Goal: Task Accomplishment & Management: Manage account settings

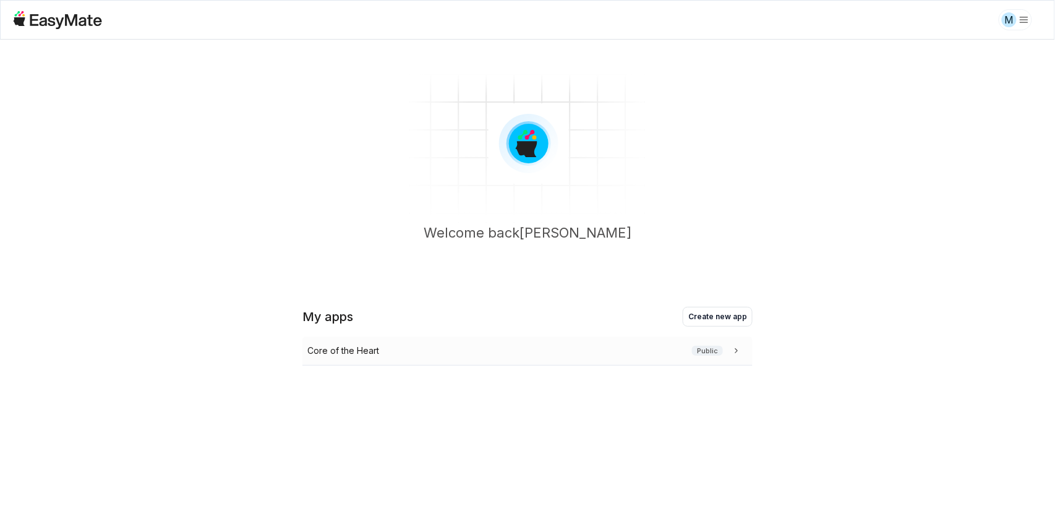
click at [733, 355] on icon at bounding box center [736, 350] width 12 height 12
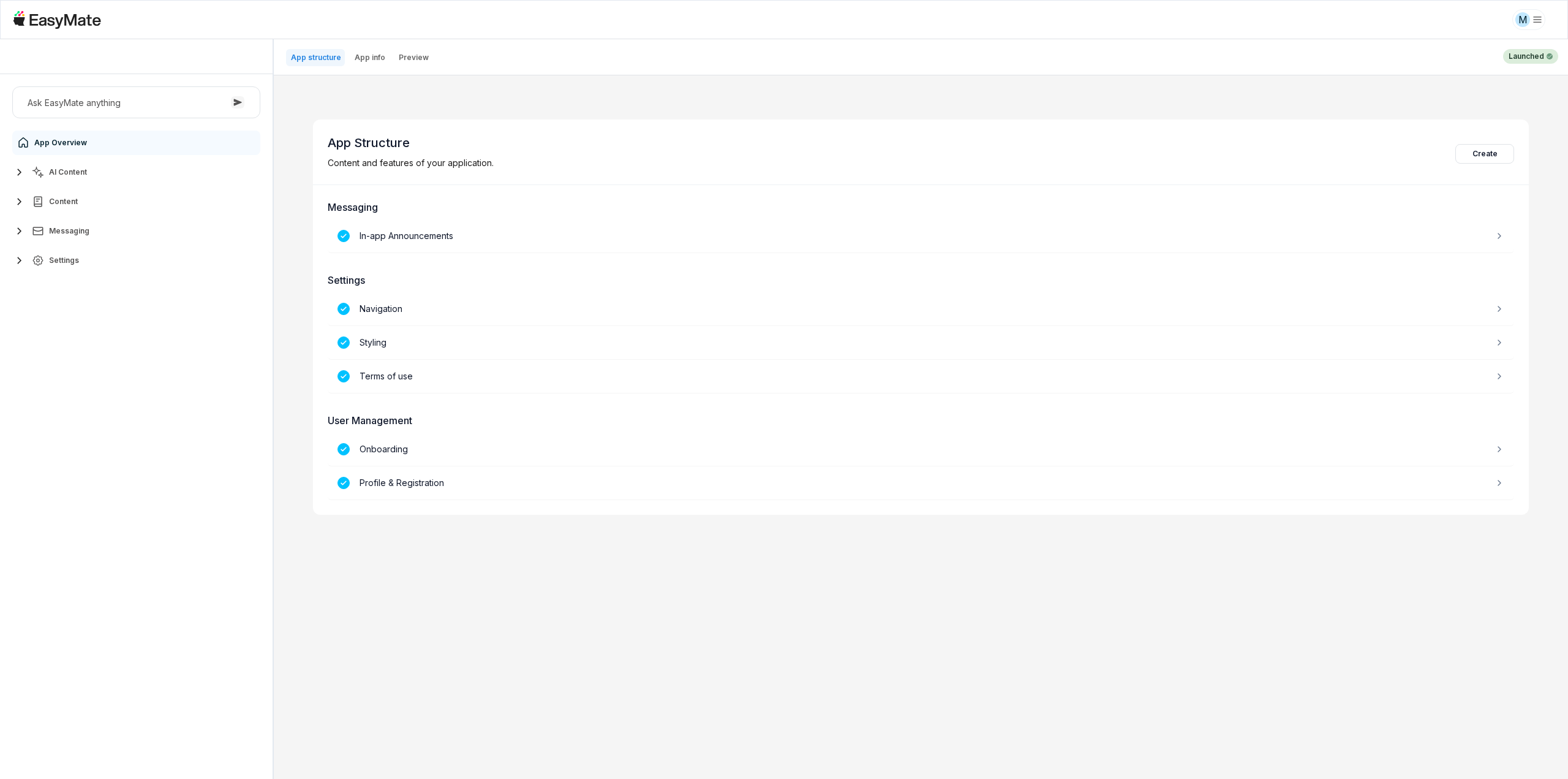
click at [78, 173] on span "AI Content" at bounding box center [67, 172] width 38 height 10
click at [71, 196] on span "Agents" at bounding box center [63, 201] width 27 height 10
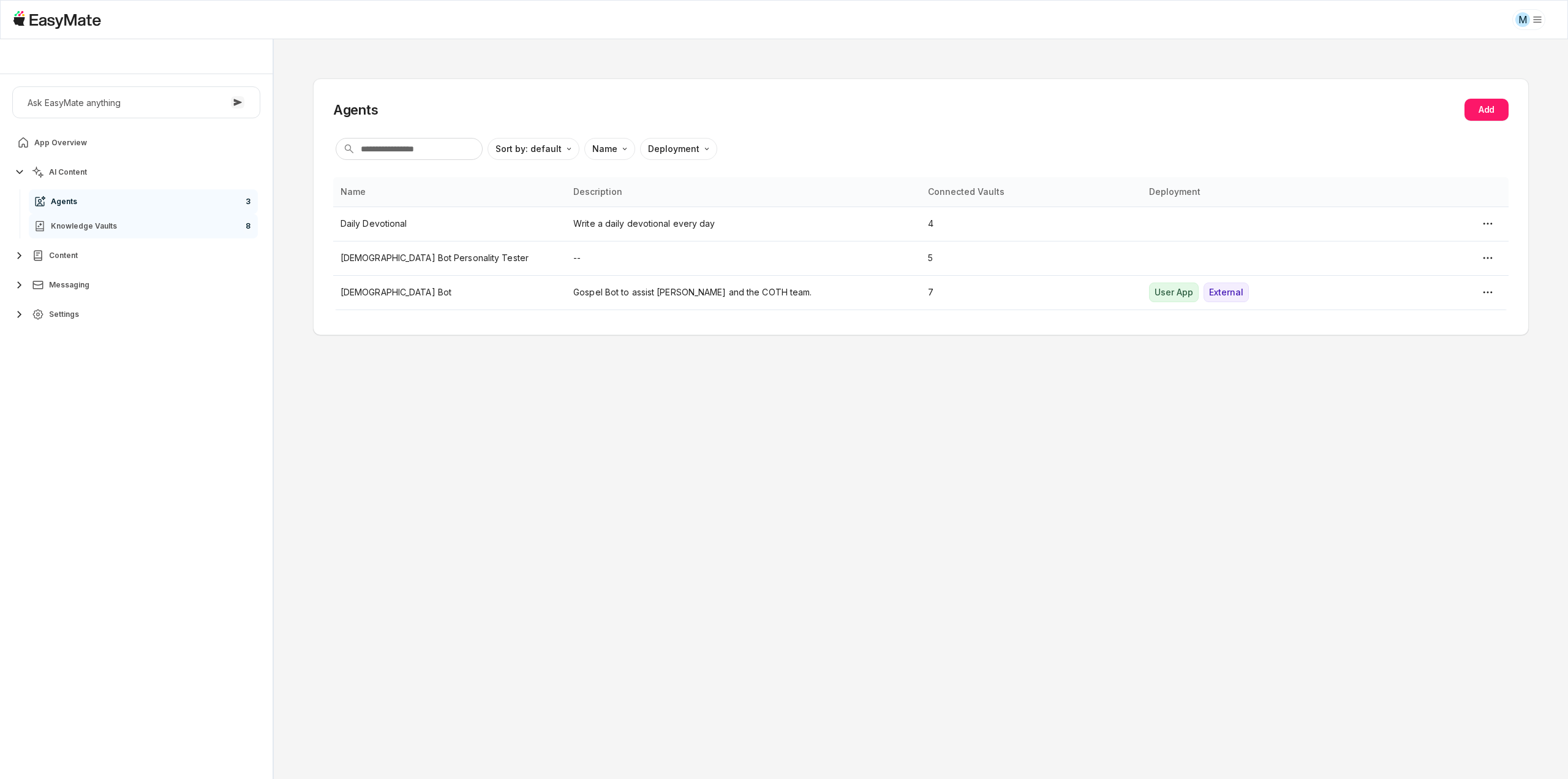
click at [78, 225] on span "Knowledge Vaults" at bounding box center [83, 226] width 66 height 10
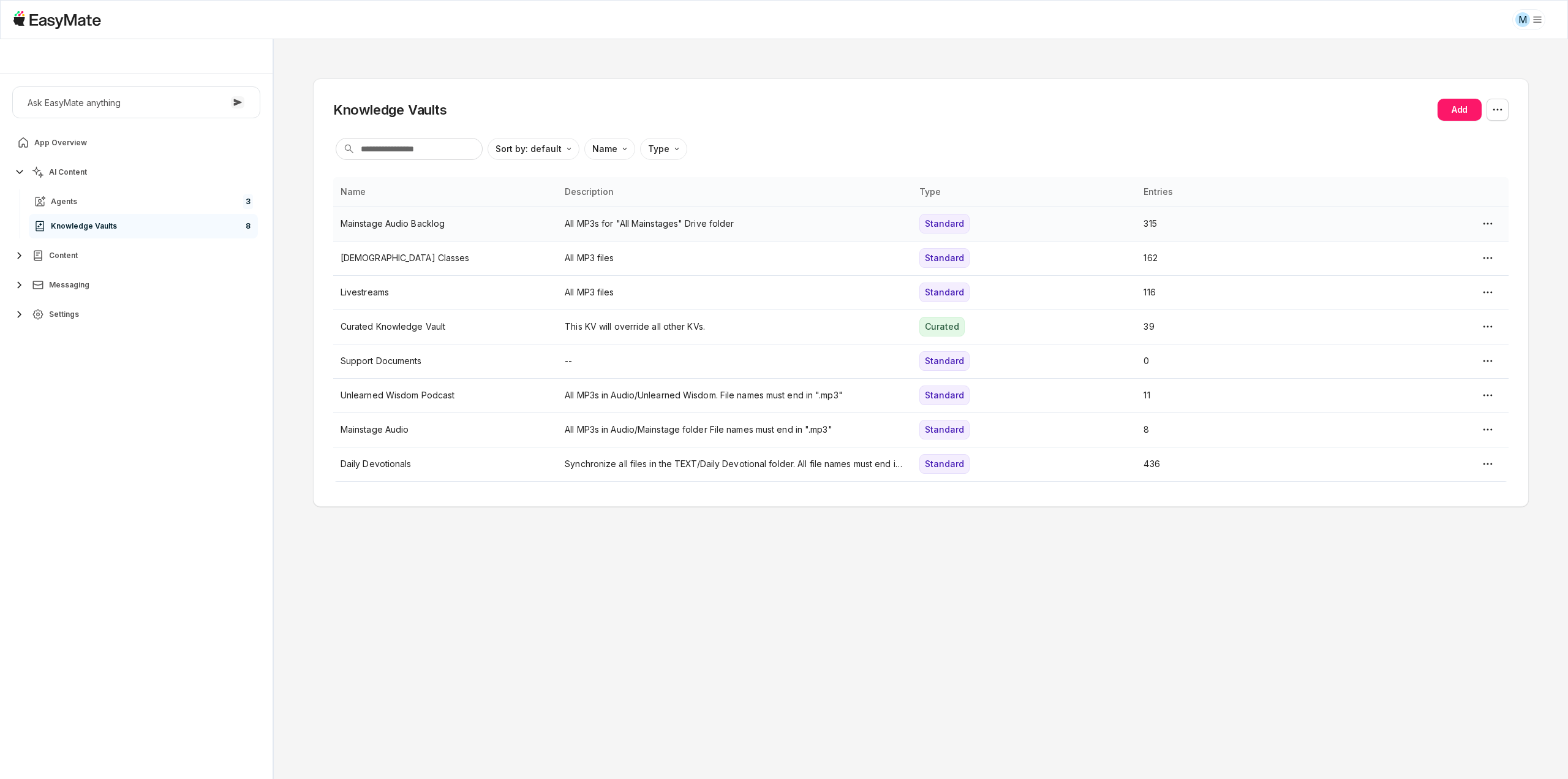
click at [421, 229] on p "Mainstage Audio Backlog" at bounding box center [445, 224] width 209 height 14
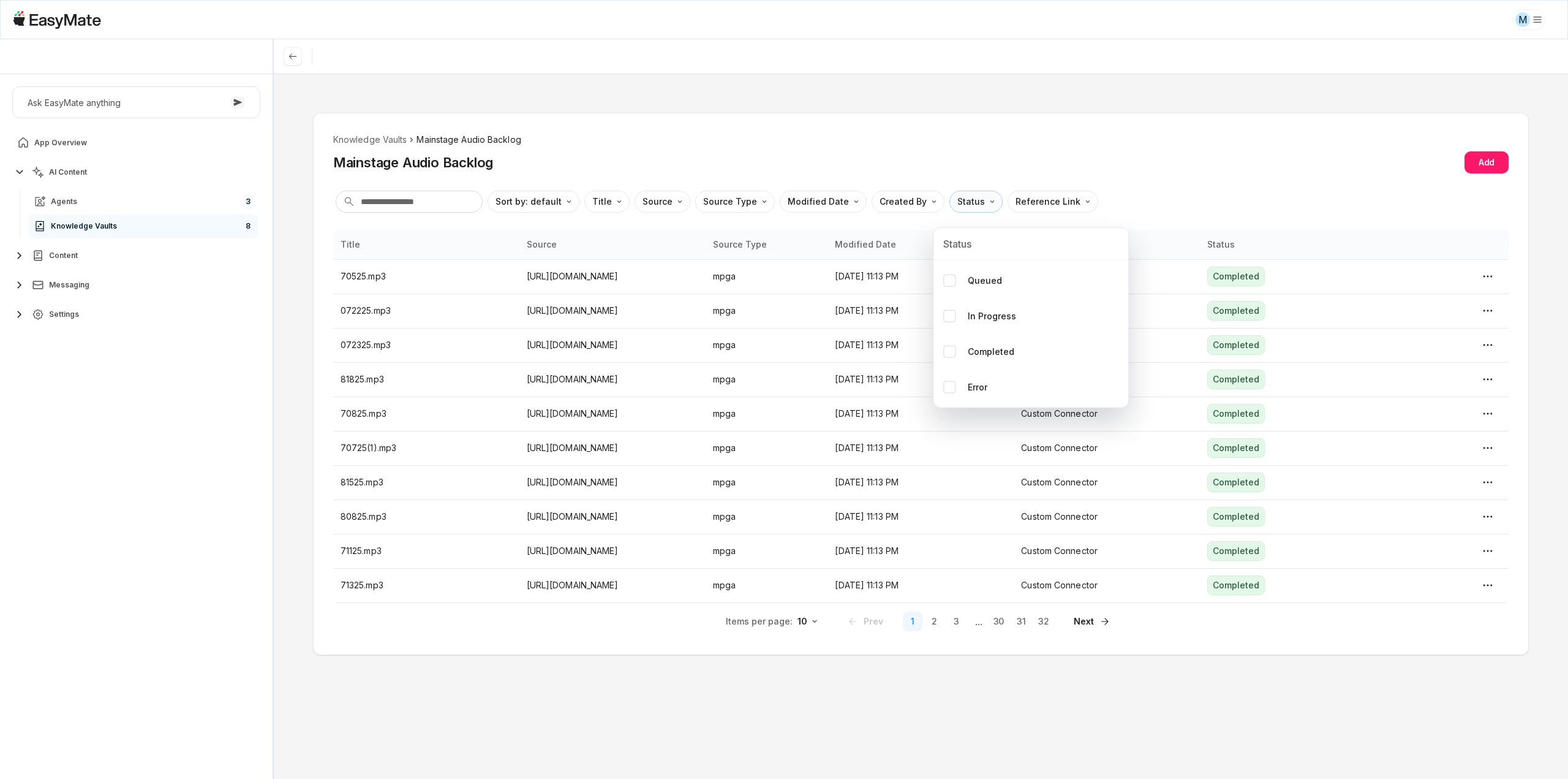
click at [975, 196] on html "M Core of the Heart Ask EasyMate anything App Overview AI Content Agents 3 Know…" at bounding box center [784, 390] width 1568 height 779
click at [984, 390] on p "Error" at bounding box center [978, 388] width 20 height 14
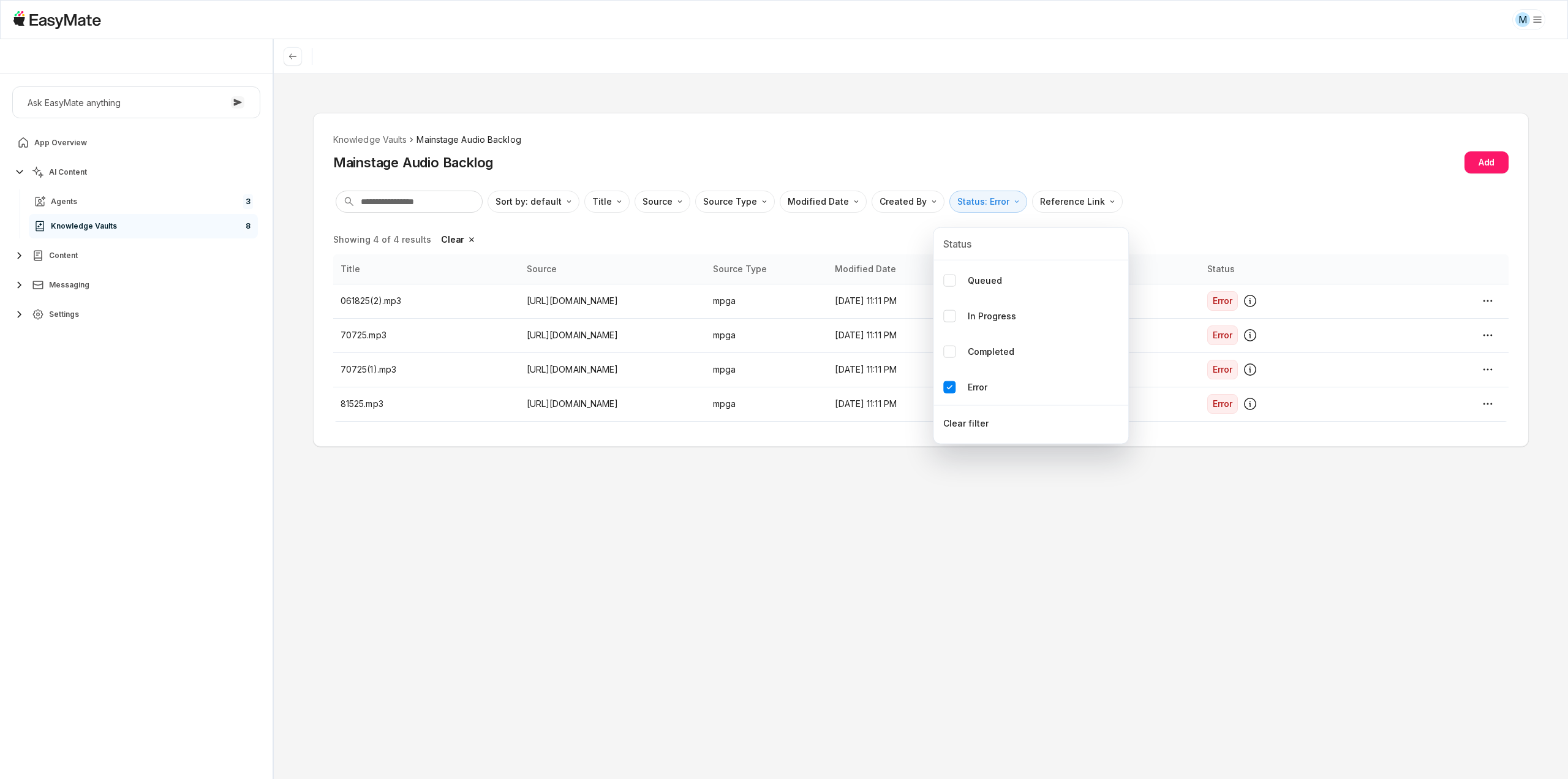
click at [1044, 158] on html "M Core of the Heart Ask EasyMate anything App Overview AI Content Agents 3 Know…" at bounding box center [784, 390] width 1568 height 779
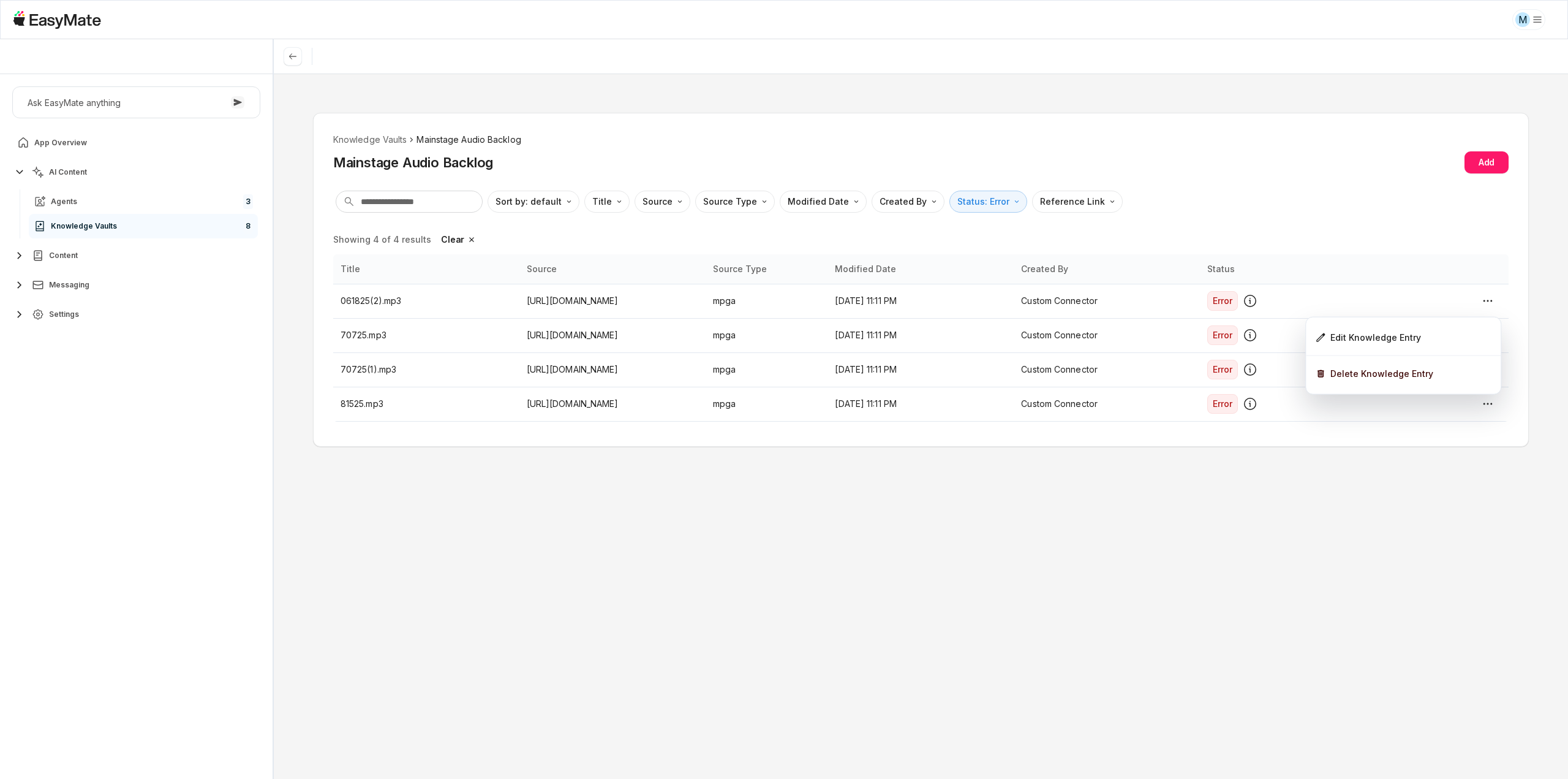
click at [1044, 211] on html "M Core of the Heart Ask EasyMate anything App Overview AI Content Agents 3 Know…" at bounding box center [784, 390] width 1568 height 779
click at [766, 104] on div "Knowledge Vaults Mainstage Audio Backlog Mainstage Audio Backlog Add Sort by: d…" at bounding box center [920, 426] width 1294 height 706
click at [973, 209] on html "M Core of the Heart Ask EasyMate anything App Overview AI Content Agents 3 Know…" at bounding box center [784, 390] width 1568 height 779
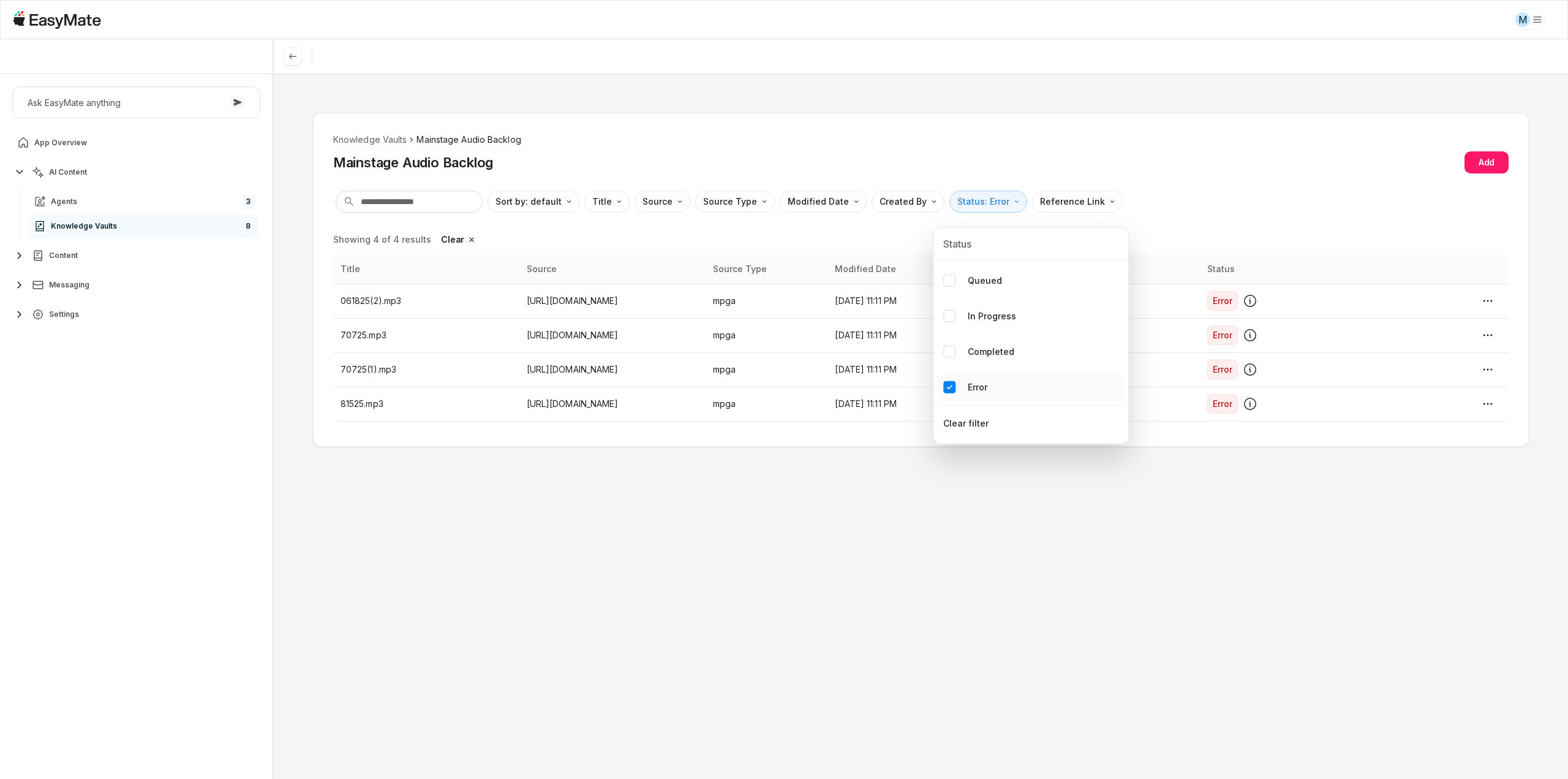
click at [964, 386] on div "Error" at bounding box center [965, 388] width 45 height 14
click at [936, 496] on html "M Core of the Heart Ask EasyMate anything App Overview AI Content Agents 3 Know…" at bounding box center [784, 390] width 1568 height 779
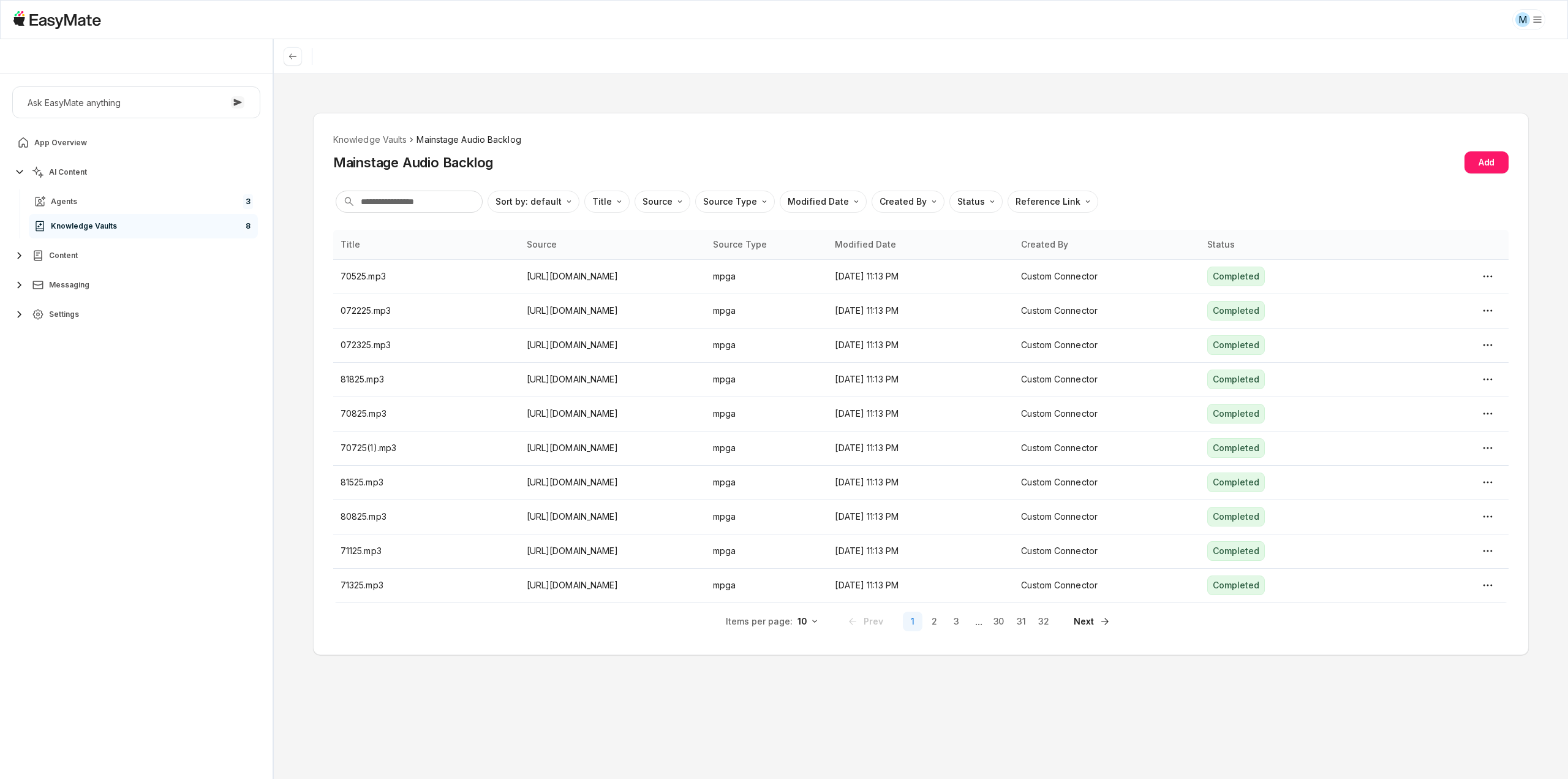
click at [586, 182] on div "Knowledge Vaults Mainstage Audio Backlog Mainstage Audio Backlog Add Sort by: d…" at bounding box center [920, 173] width 1176 height 82
click at [563, 215] on div "Knowledge Vaults Mainstage Audio Backlog Mainstage Audio Backlog Add Sort by: d…" at bounding box center [920, 384] width 1215 height 542
click at [560, 198] on html "M Core of the Heart Ask EasyMate anything App Overview AI Content Agents 3 Know…" at bounding box center [784, 390] width 1568 height 779
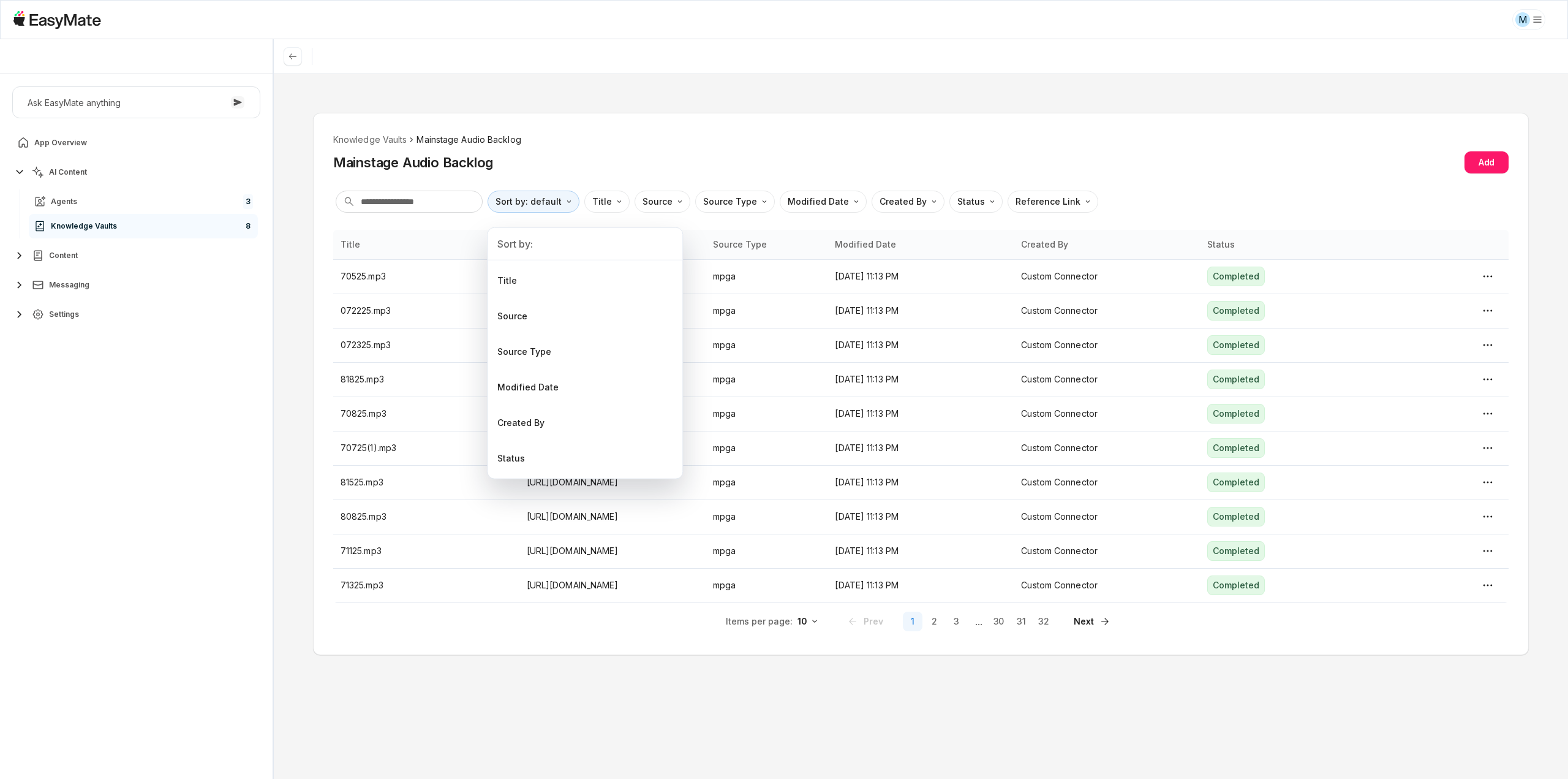
click at [641, 145] on html "M Core of the Heart Ask EasyMate anything App Overview AI Content Agents 3 Know…" at bounding box center [784, 390] width 1568 height 779
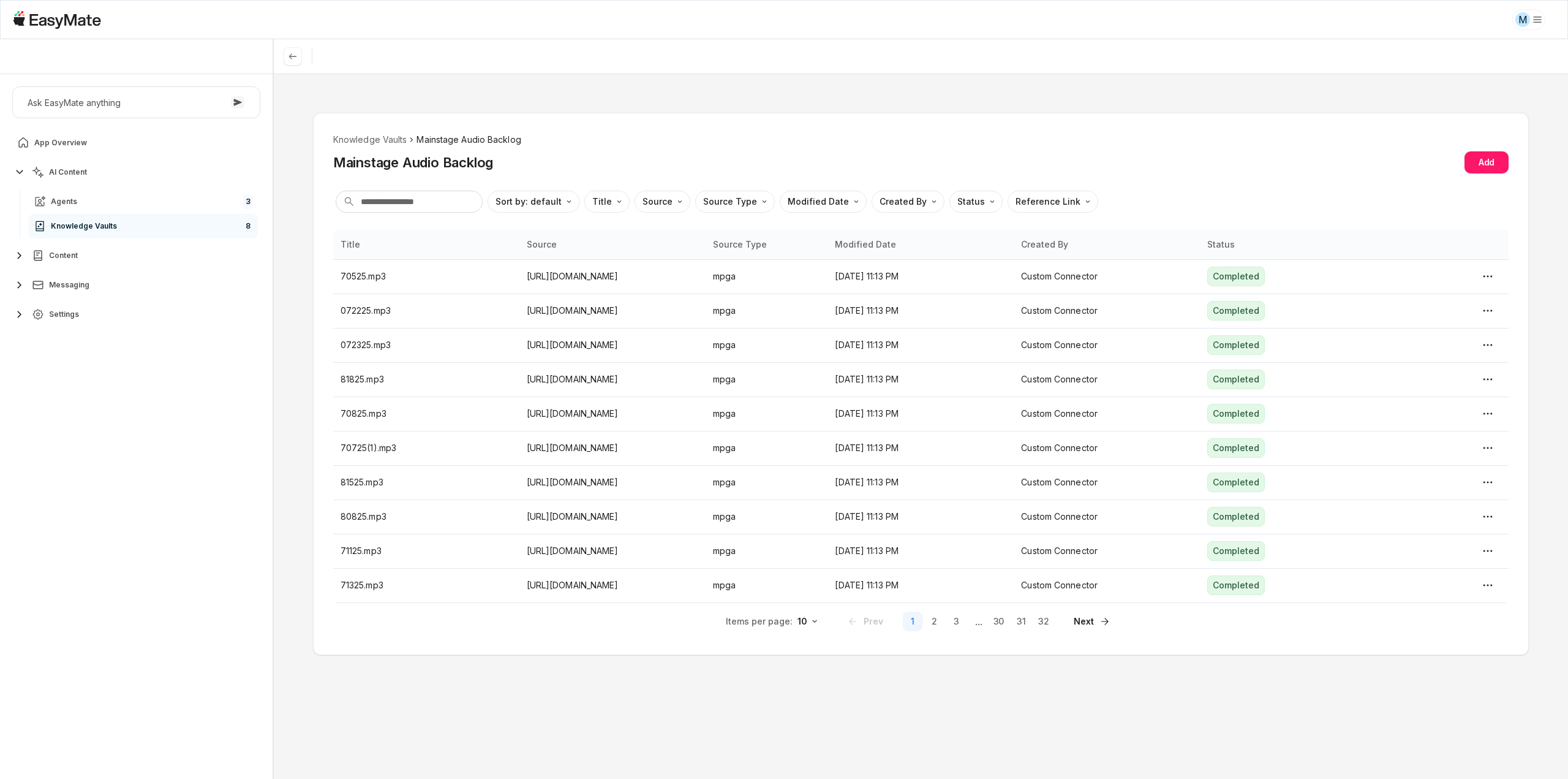
drag, startPoint x: 641, startPoint y: 145, endPoint x: 637, endPoint y: 150, distance: 6.4
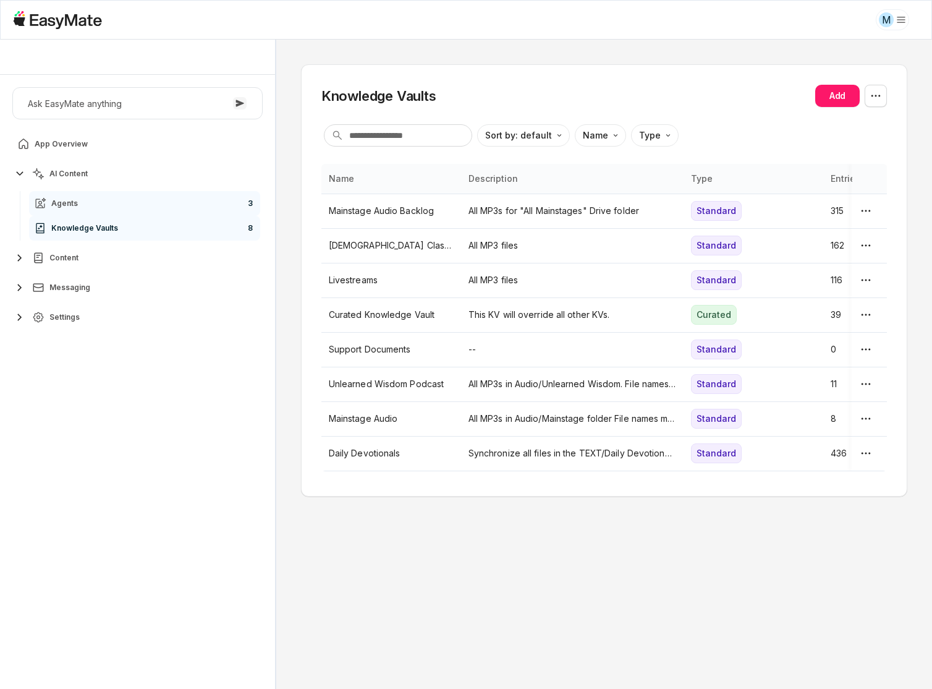
click at [92, 203] on link "Agents 3" at bounding box center [144, 203] width 231 height 25
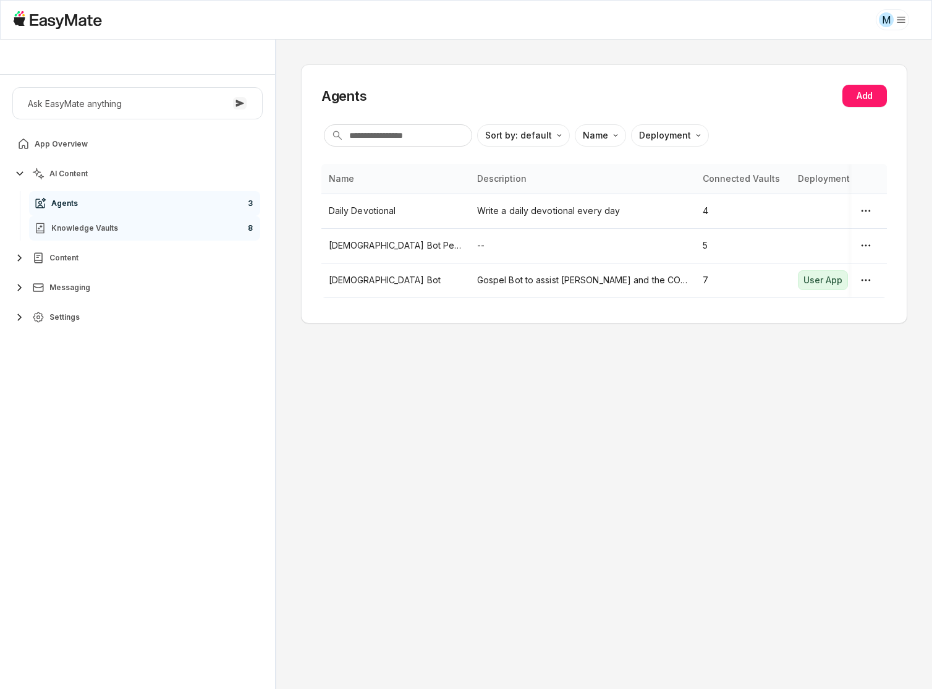
click at [111, 231] on span "Knowledge Vaults" at bounding box center [84, 228] width 67 height 10
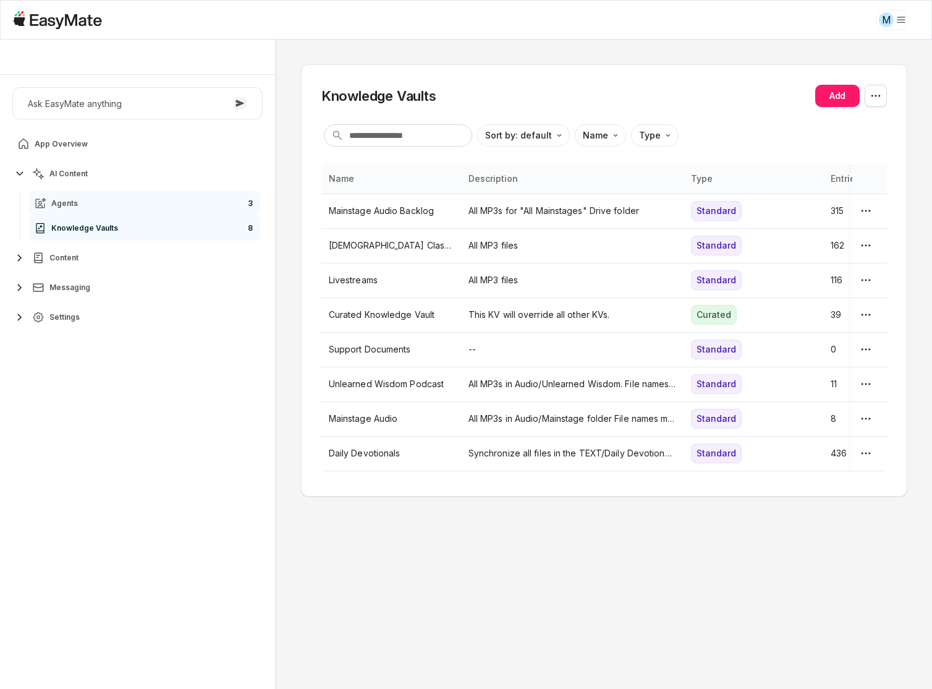
click at [103, 205] on link "Agents 3" at bounding box center [144, 203] width 231 height 25
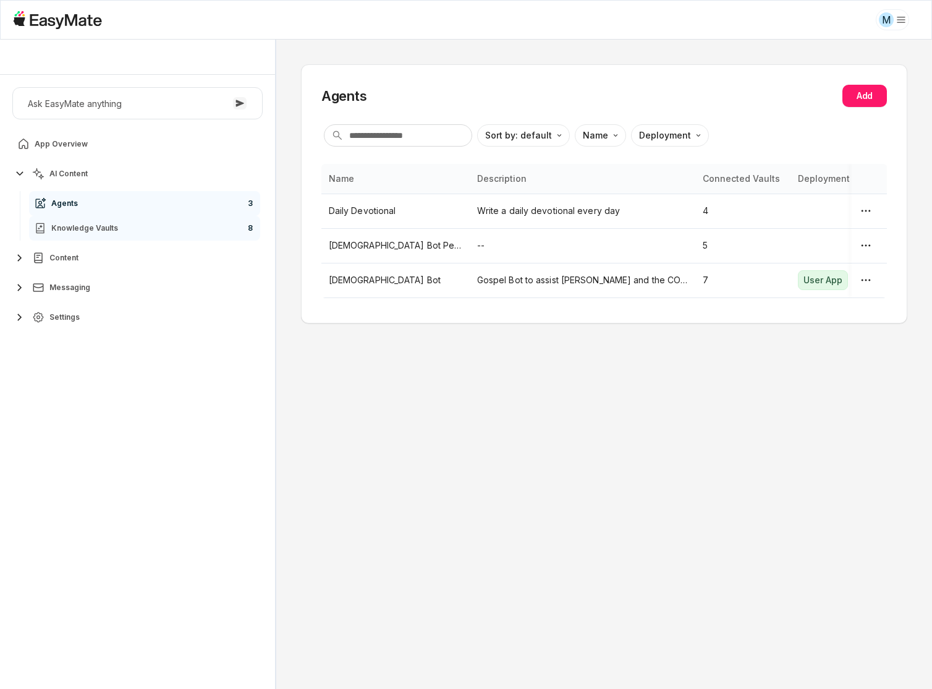
click at [114, 228] on span "Knowledge Vaults" at bounding box center [84, 228] width 67 height 10
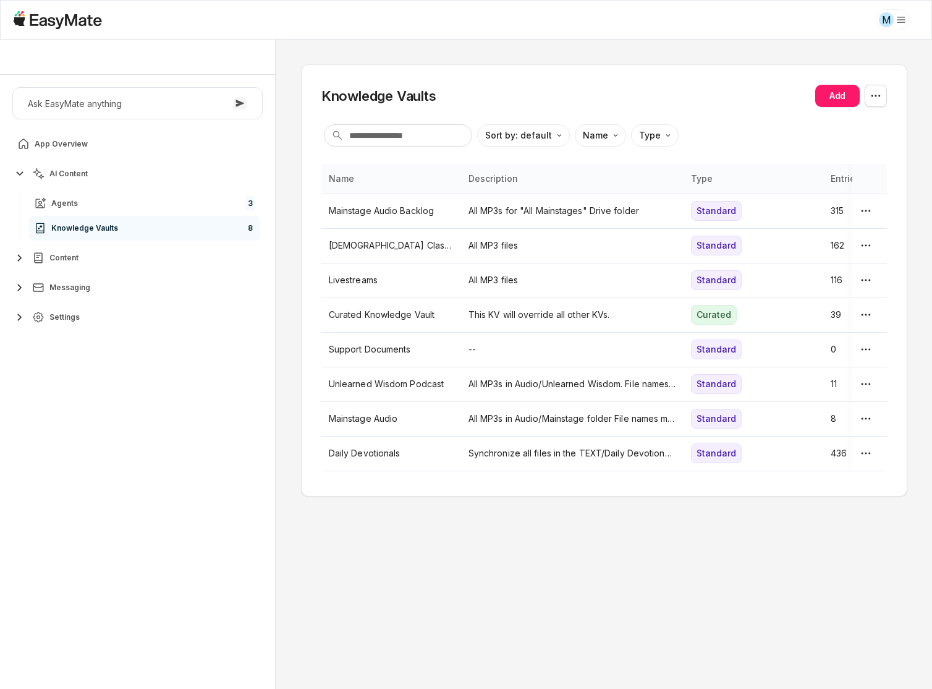
click at [122, 260] on button "Content" at bounding box center [137, 257] width 250 height 25
click at [120, 296] on button "Messaging" at bounding box center [137, 287] width 250 height 25
click at [122, 206] on link "Agents 3" at bounding box center [144, 203] width 231 height 25
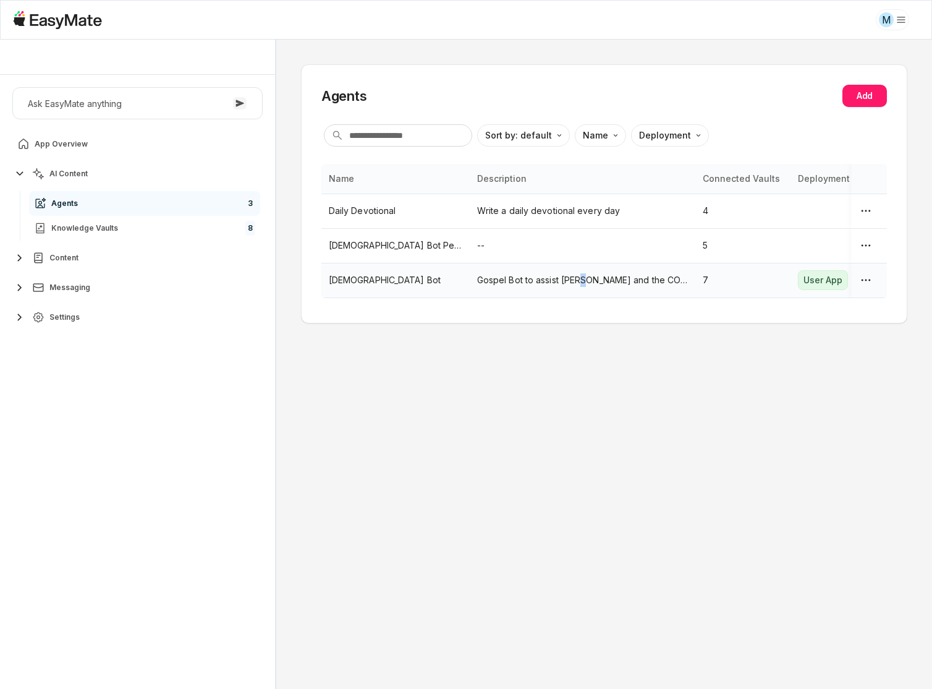
click at [584, 278] on p "Gospel Bot to assist [PERSON_NAME] and the COTH team." at bounding box center [582, 280] width 211 height 14
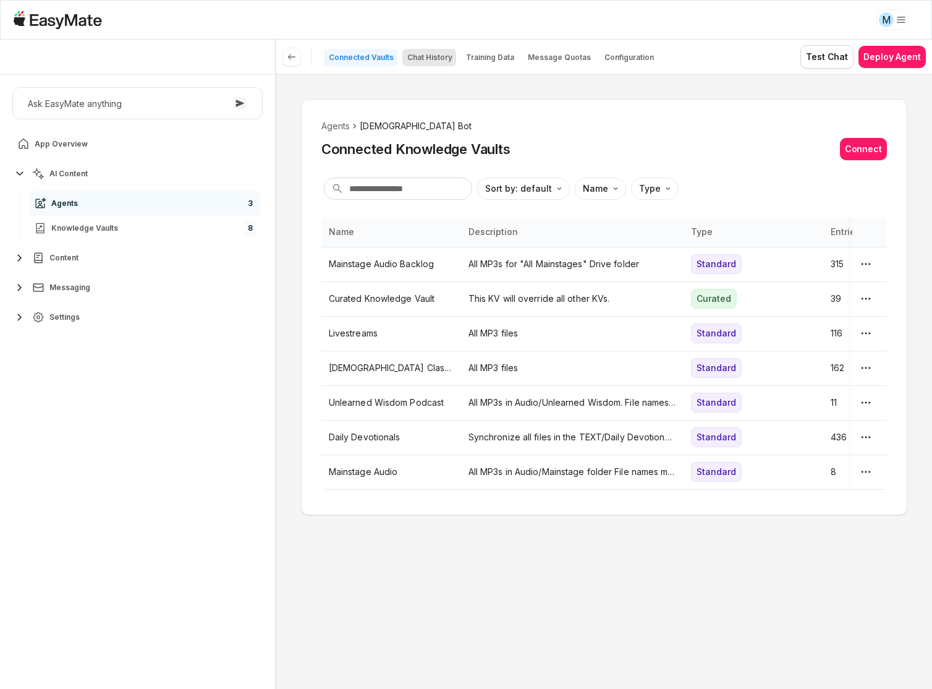
click at [444, 58] on p "Chat History" at bounding box center [429, 58] width 45 height 10
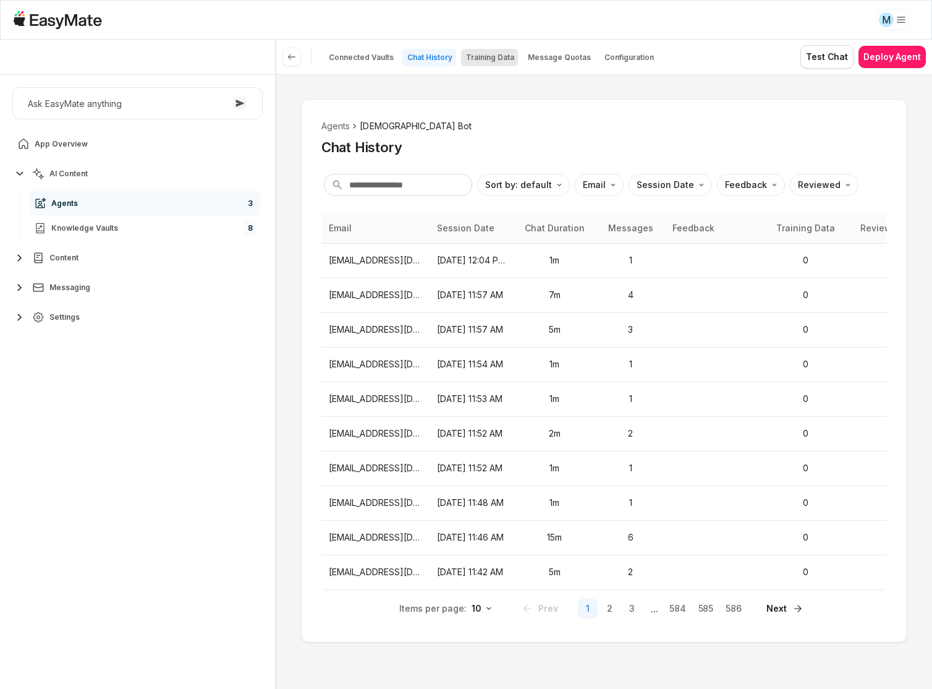
click at [491, 62] on button "Training Data" at bounding box center [489, 57] width 57 height 17
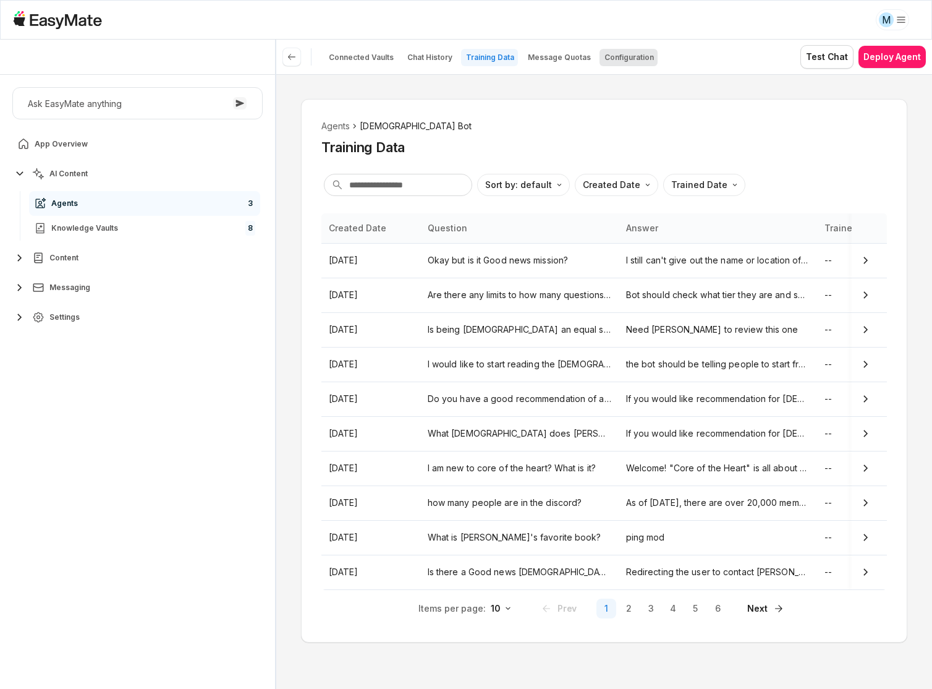
click at [601, 63] on button "Configuration" at bounding box center [629, 57] width 58 height 17
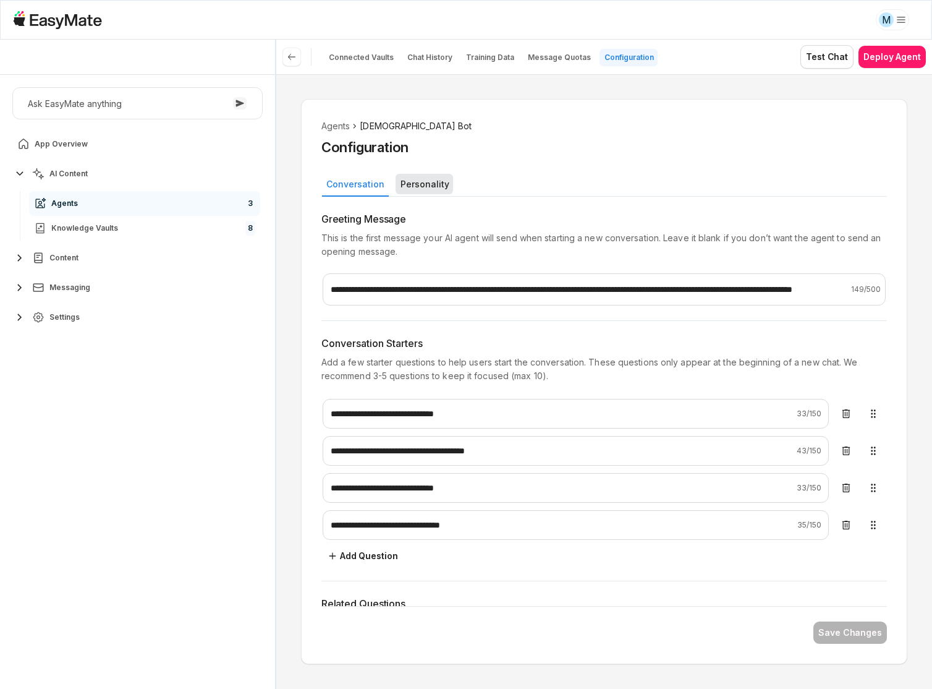
click at [409, 174] on button "Personality" at bounding box center [425, 184] width 58 height 20
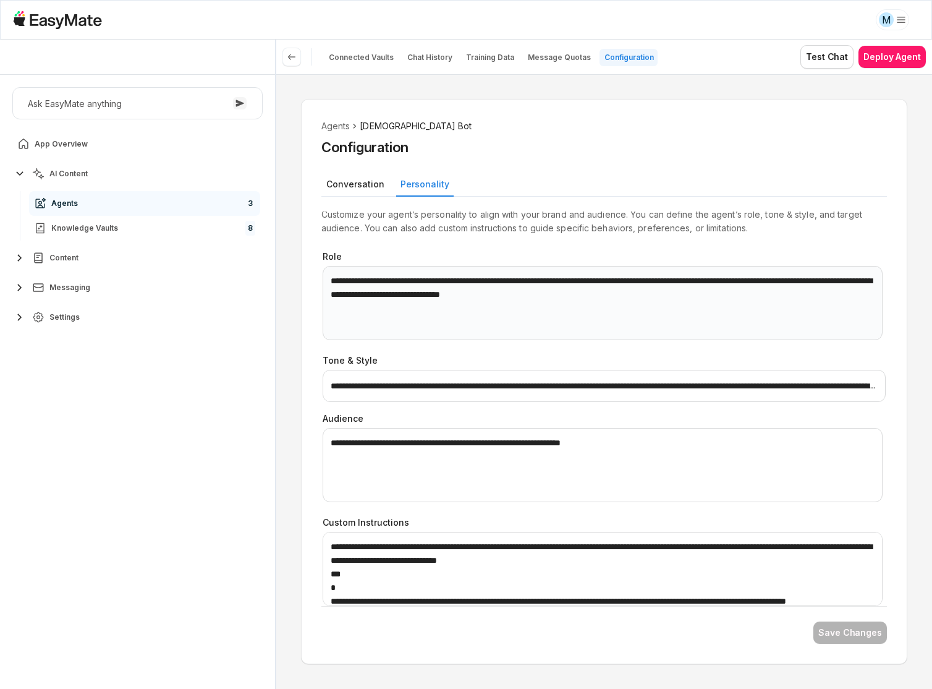
scroll to position [42, 0]
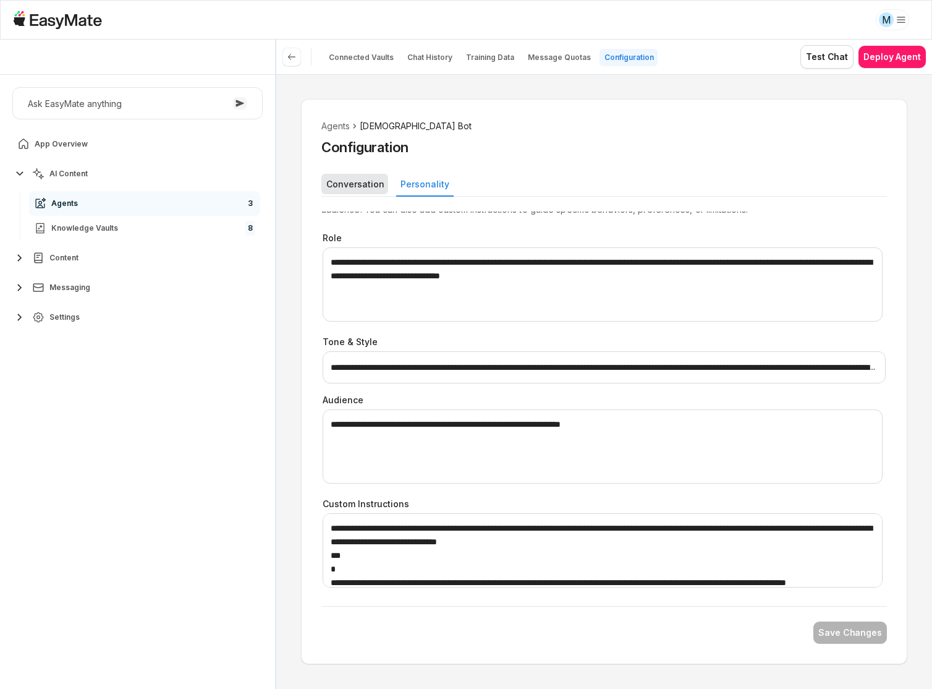
click at [371, 180] on button "Conversation" at bounding box center [355, 184] width 67 height 20
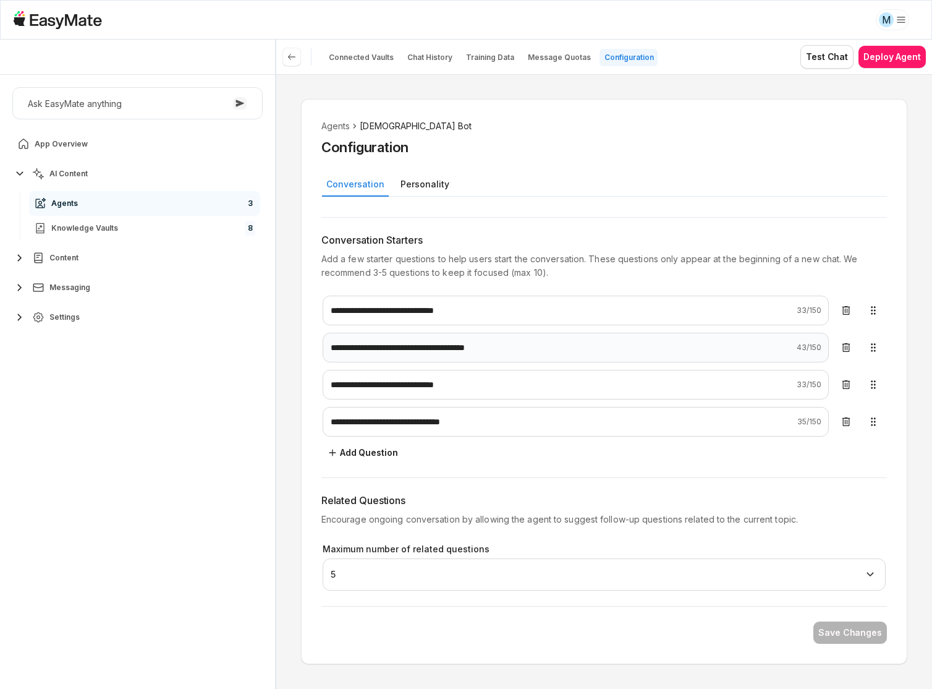
scroll to position [0, 0]
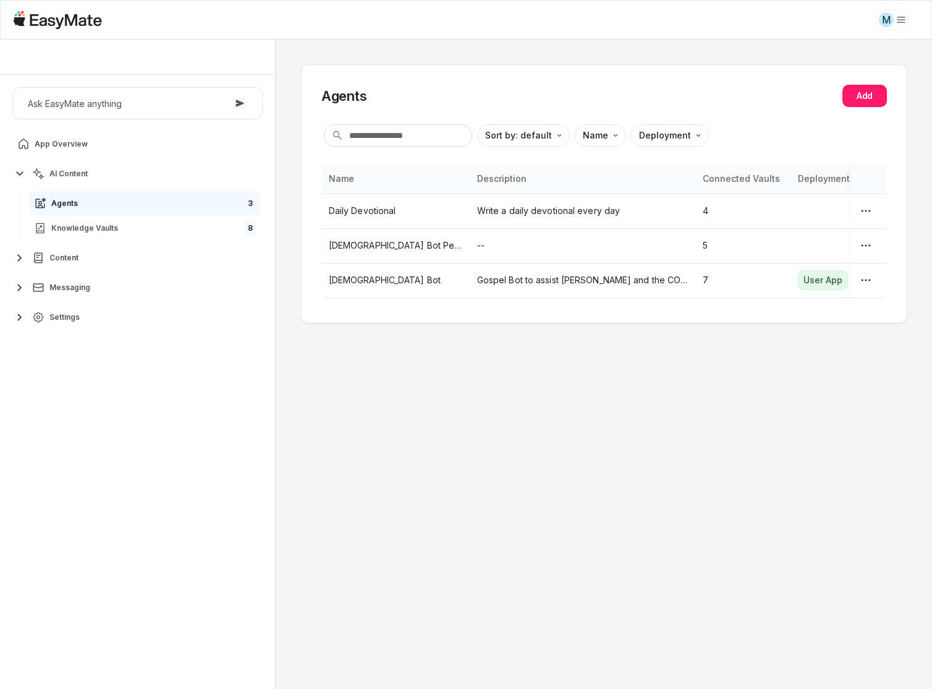
type textarea "*"
